Goal: Book appointment/travel/reservation

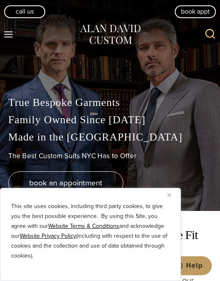
click at [173, 195] on button "Close" at bounding box center [172, 195] width 10 height 10
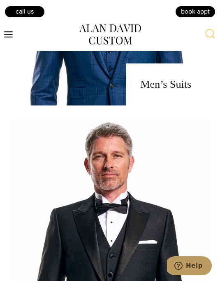
scroll to position [635, 0]
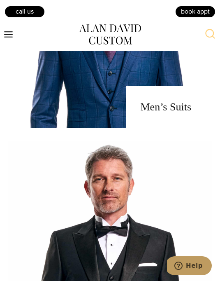
click at [9, 37] on icon "Open menu" at bounding box center [8, 34] width 9 height 6
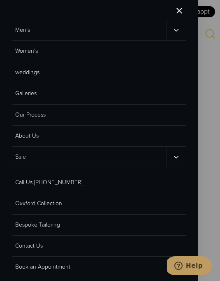
click at [92, 93] on link "Galleries" at bounding box center [99, 93] width 174 height 21
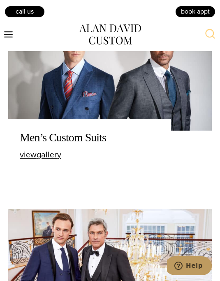
scroll to position [223, 0]
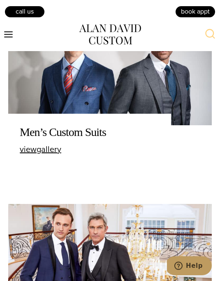
click at [54, 155] on span "view Men’s Custom Suits gallery" at bounding box center [41, 149] width 42 height 12
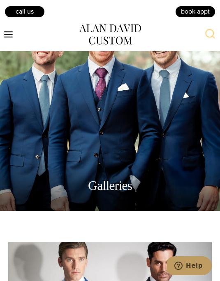
scroll to position [231, 0]
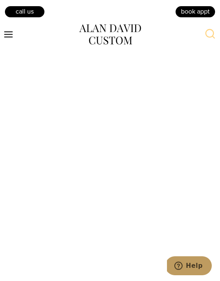
scroll to position [4006, 0]
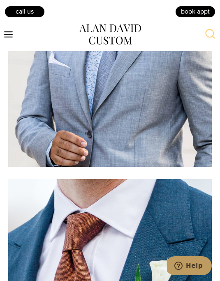
click at [163, 105] on img at bounding box center [110, 31] width 204 height 272
click at [166, 98] on img at bounding box center [110, 31] width 204 height 272
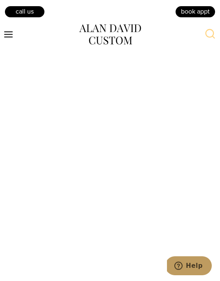
scroll to position [4682, 0]
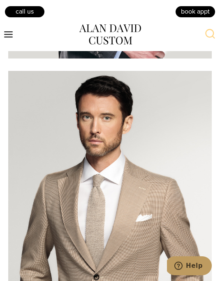
click at [205, 13] on link "book appt" at bounding box center [195, 11] width 41 height 12
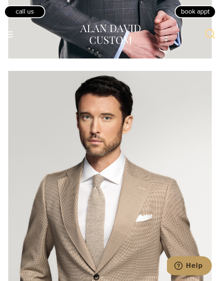
scroll to position [4690, 0]
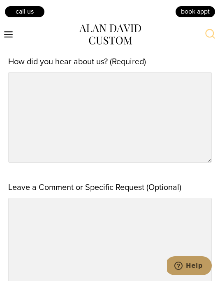
scroll to position [778, 0]
